Goal: Check status: Check status

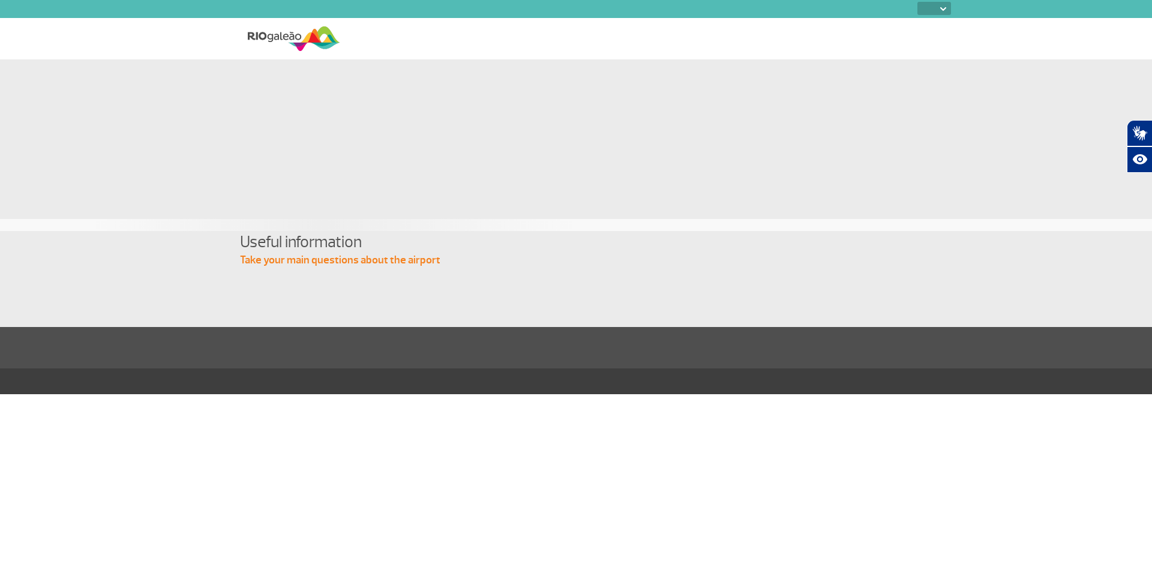
select select
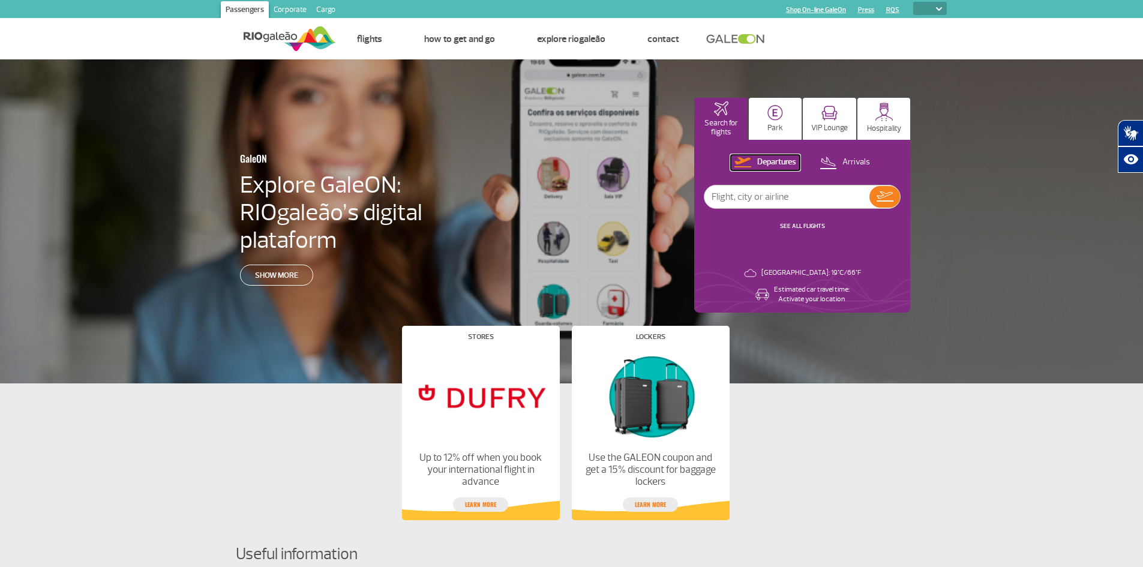
click at [772, 158] on p "Departures" at bounding box center [776, 162] width 39 height 11
click at [767, 196] on input "text" at bounding box center [787, 196] width 165 height 23
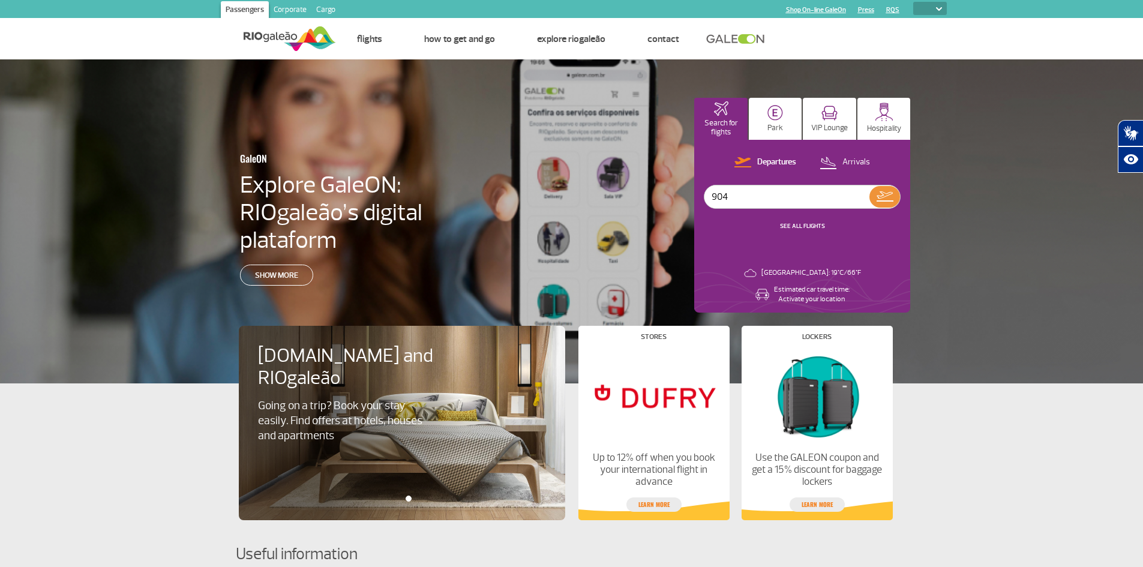
type input "904"
click at [892, 196] on img at bounding box center [885, 196] width 17 height 10
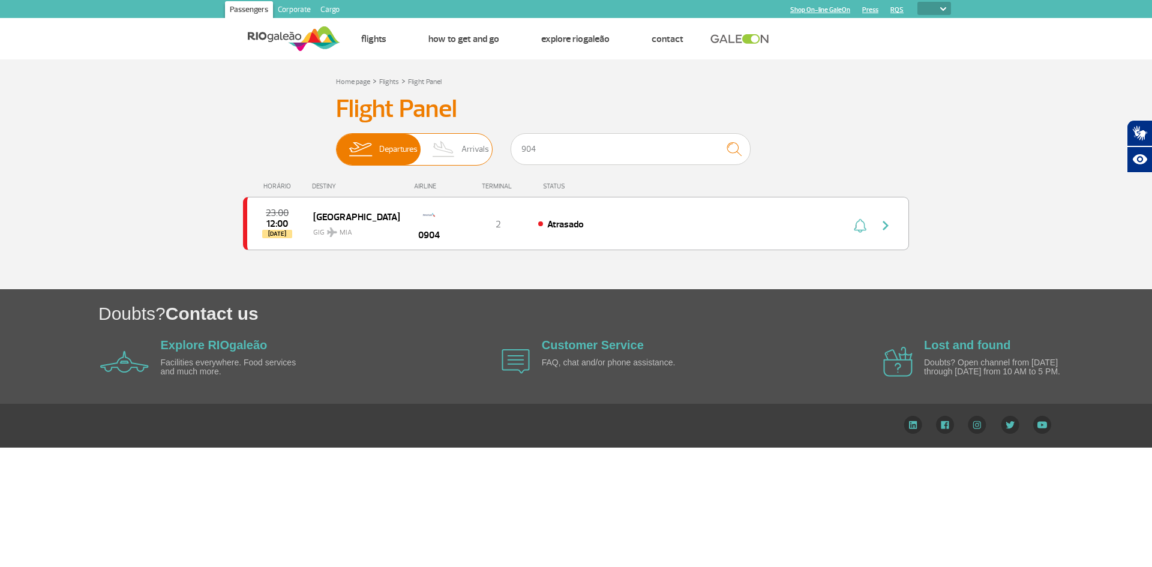
click at [451, 149] on img at bounding box center [443, 149] width 35 height 31
click at [336, 143] on input "Departures Arrivals" at bounding box center [336, 143] width 0 height 0
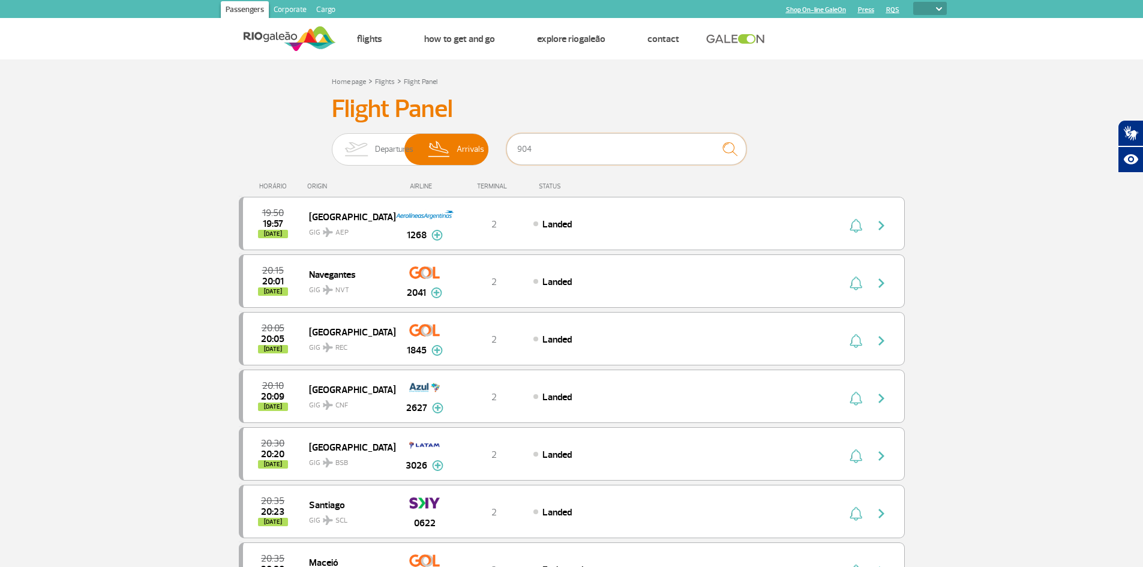
click at [555, 150] on input "904" at bounding box center [627, 149] width 240 height 32
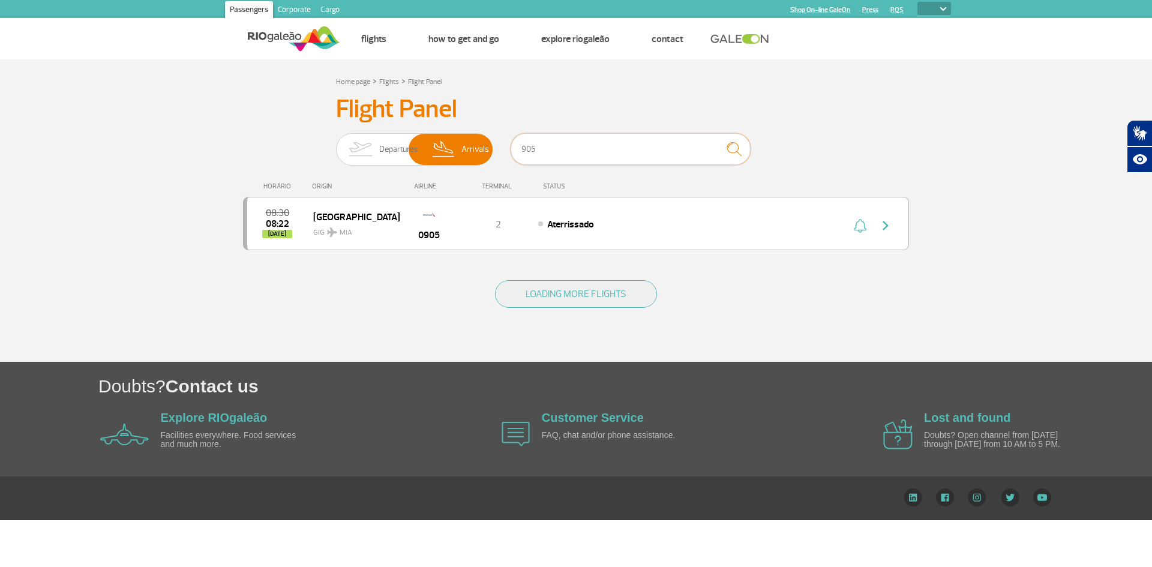
type input "905"
